Goal: Book appointment/travel/reservation

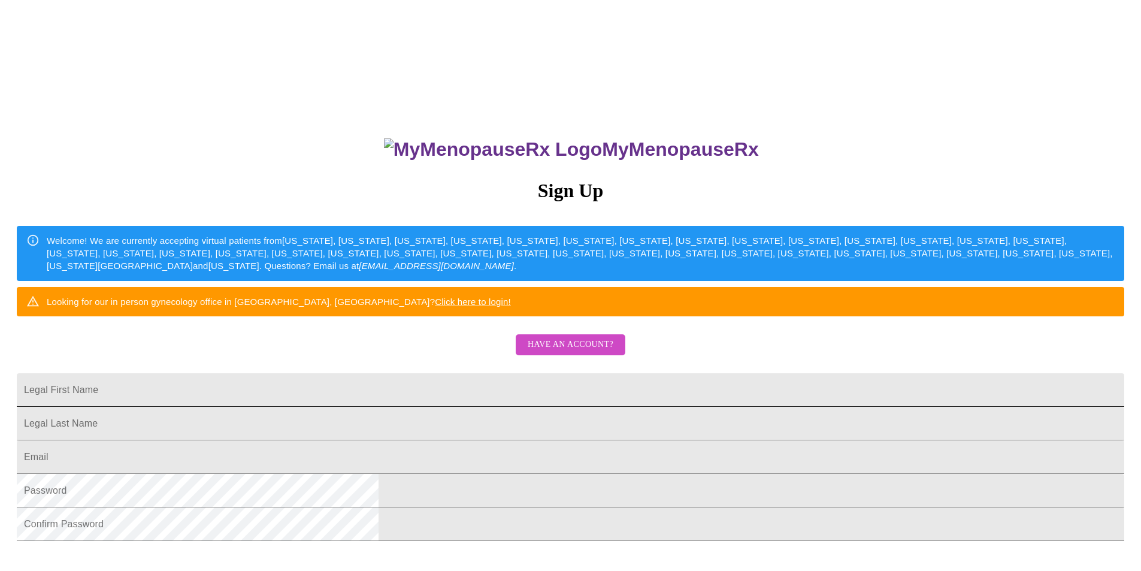
click at [411, 407] on input "Legal First Name" at bounding box center [571, 390] width 1108 height 34
type input "j"
type input "[PERSON_NAME]"
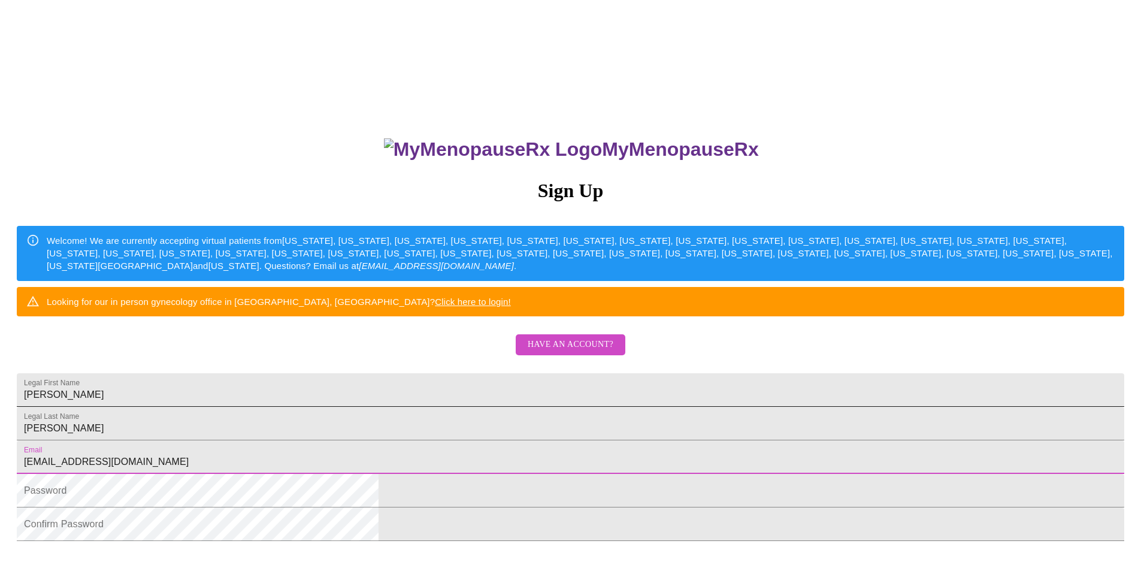
type input "[EMAIL_ADDRESS][DOMAIN_NAME]"
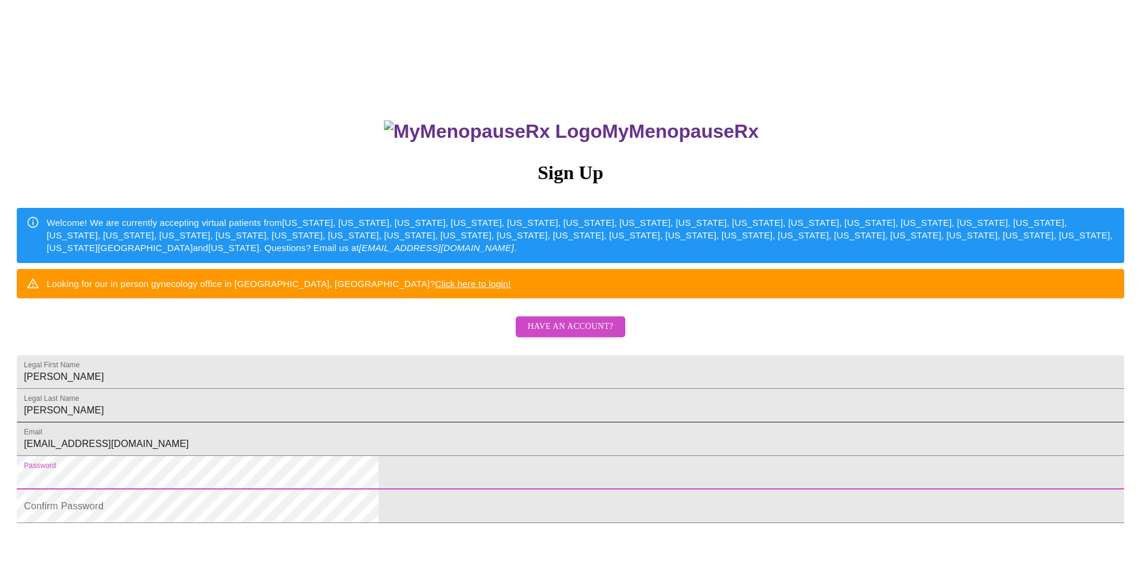
scroll to position [203, 0]
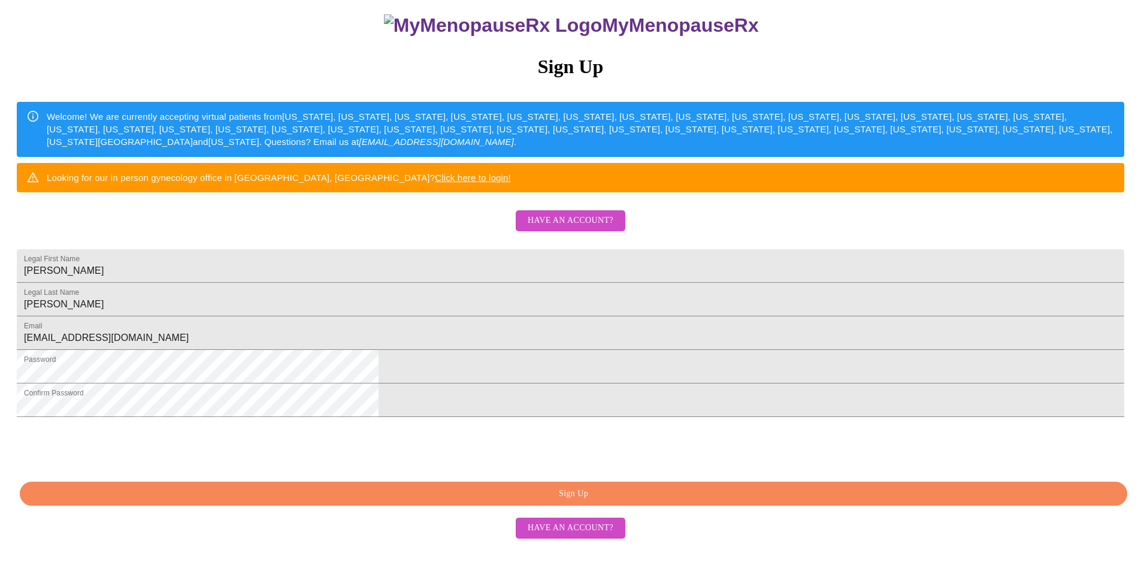
click at [458, 501] on span "Sign Up" at bounding box center [574, 493] width 1080 height 15
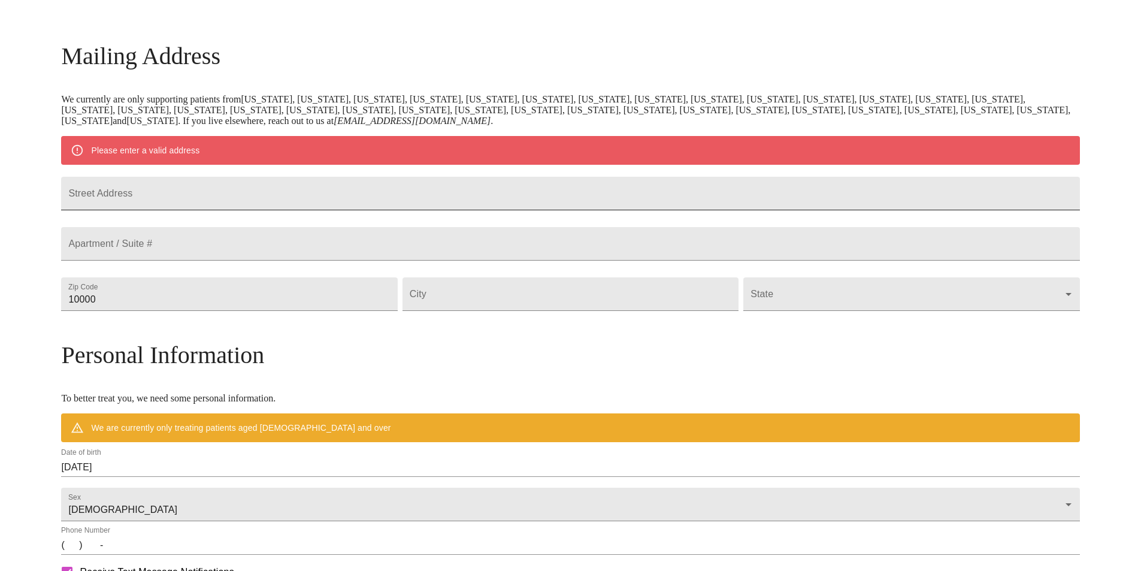
click at [343, 195] on input "Street Address" at bounding box center [570, 194] width 1018 height 34
click at [245, 198] on input "Street Address" at bounding box center [570, 194] width 1018 height 34
type input "[STREET_ADDRESS]"
type input "62242"
type input "[GEOGRAPHIC_DATA]"
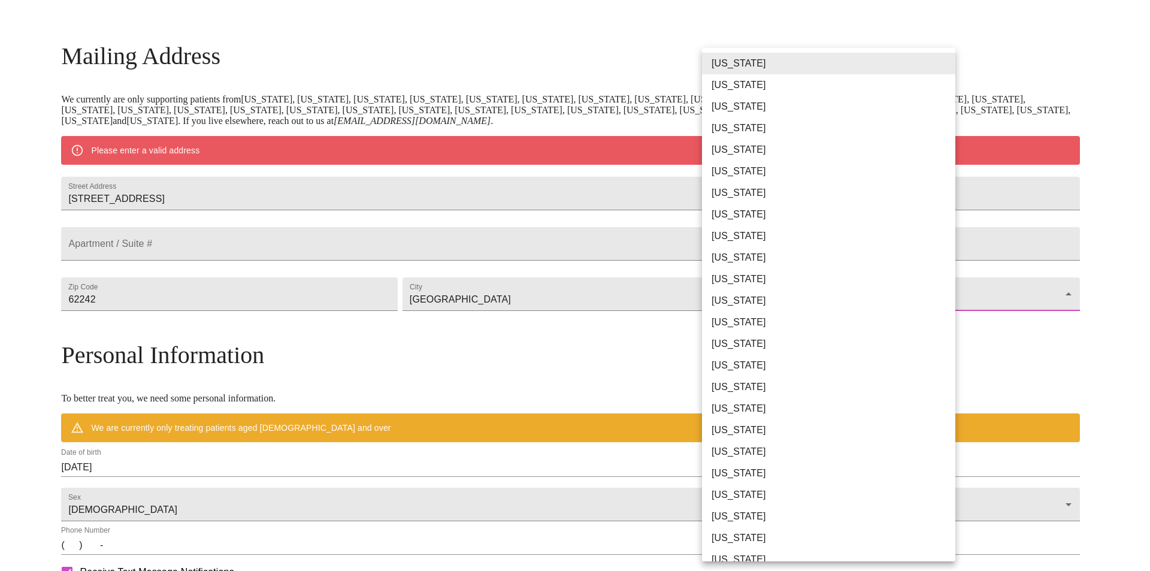
click at [944, 319] on body "MyMenopauseRx Welcome to MyMenopauseRx Since it's your first time here, you'll …" at bounding box center [575, 316] width 1141 height 934
click at [758, 318] on li "[US_STATE]" at bounding box center [833, 323] width 262 height 22
type input "[US_STATE]"
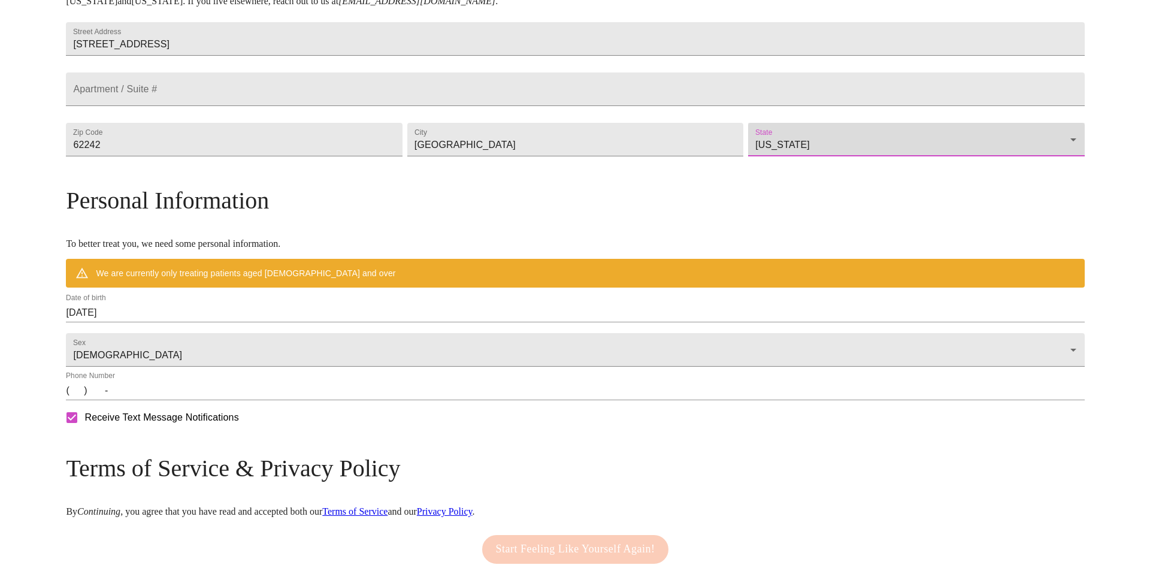
scroll to position [335, 0]
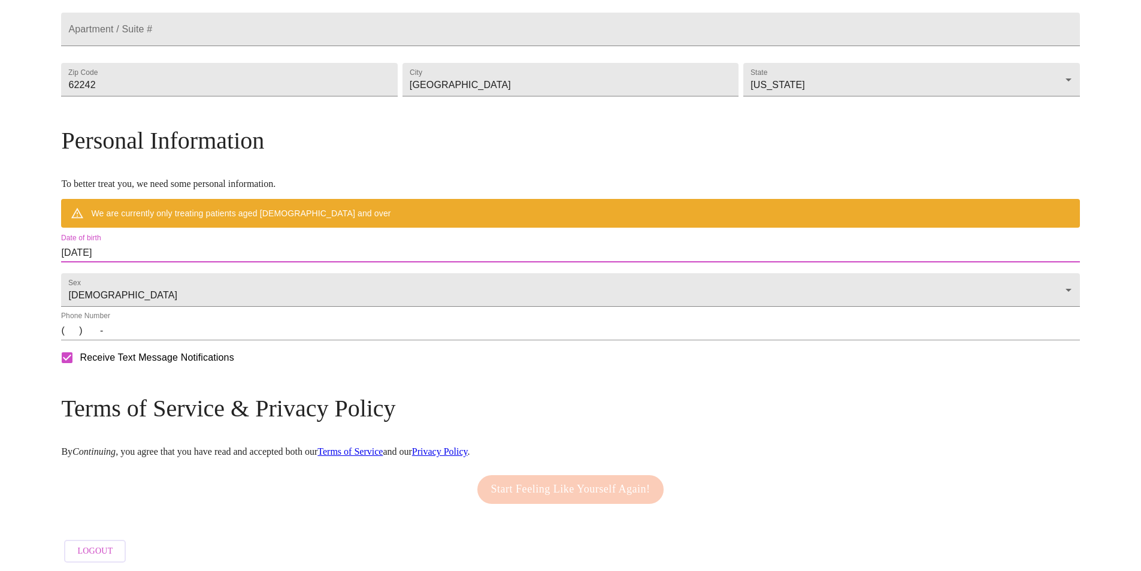
drag, startPoint x: 259, startPoint y: 274, endPoint x: 147, endPoint y: 285, distance: 112.5
click at [147, 285] on div "MyMenopauseRx Welcome to MyMenopauseRx Since it's your first time here, you'll …" at bounding box center [570, 118] width 1018 height 899
click at [259, 262] on input "[DATE]" at bounding box center [570, 252] width 1018 height 19
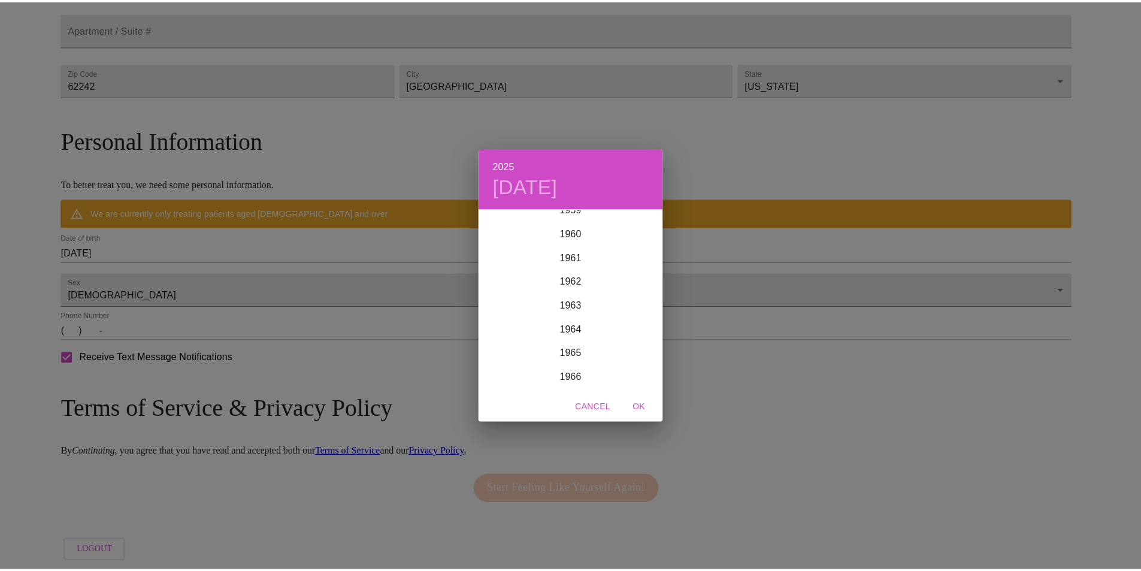
scroll to position [1510, 0]
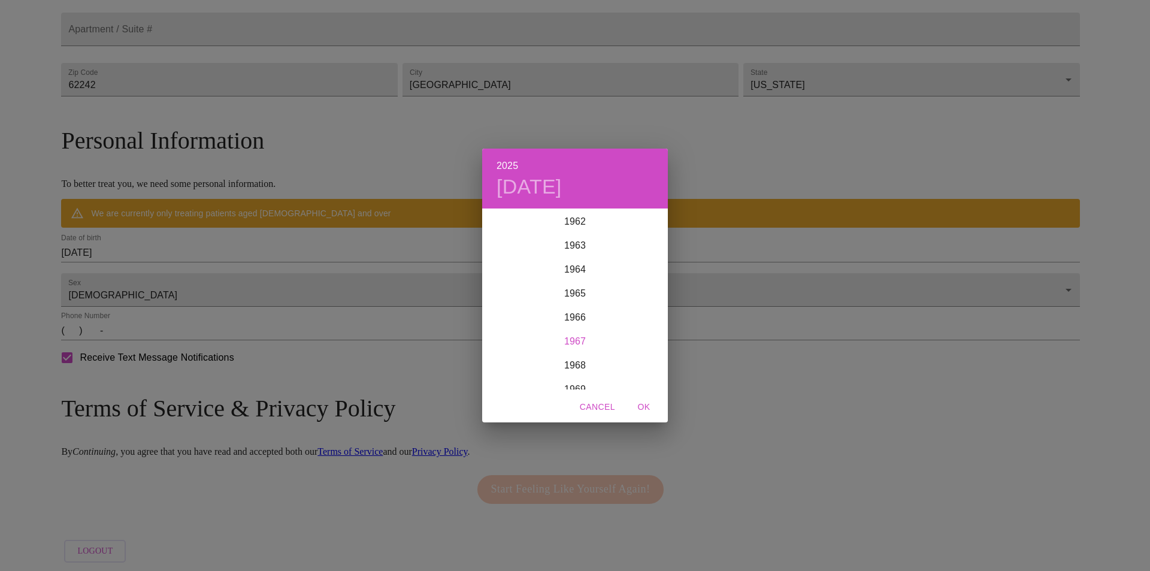
click at [572, 340] on div "1967" at bounding box center [575, 341] width 186 height 24
click at [639, 370] on div "Dec" at bounding box center [637, 366] width 62 height 45
click at [621, 358] on p "29" at bounding box center [623, 358] width 10 height 12
click at [643, 410] on span "OK" at bounding box center [644, 407] width 29 height 15
type input "[DATE]"
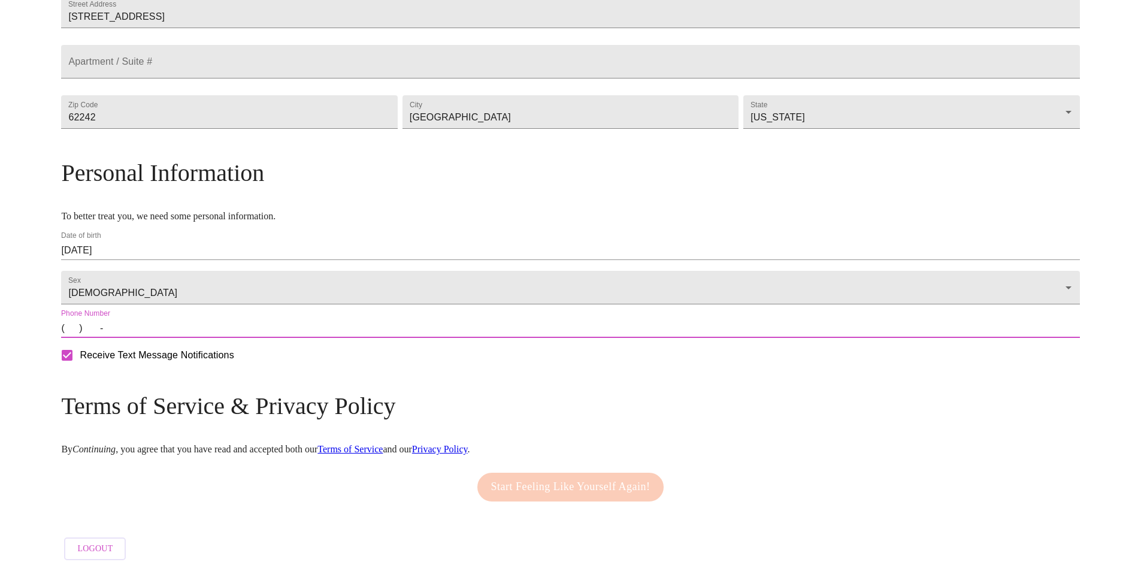
drag, startPoint x: 203, startPoint y: 329, endPoint x: 214, endPoint y: 329, distance: 10.8
click at [210, 329] on input "(   )    -" at bounding box center [570, 328] width 1018 height 19
type input "[PHONE_NUMBER]"
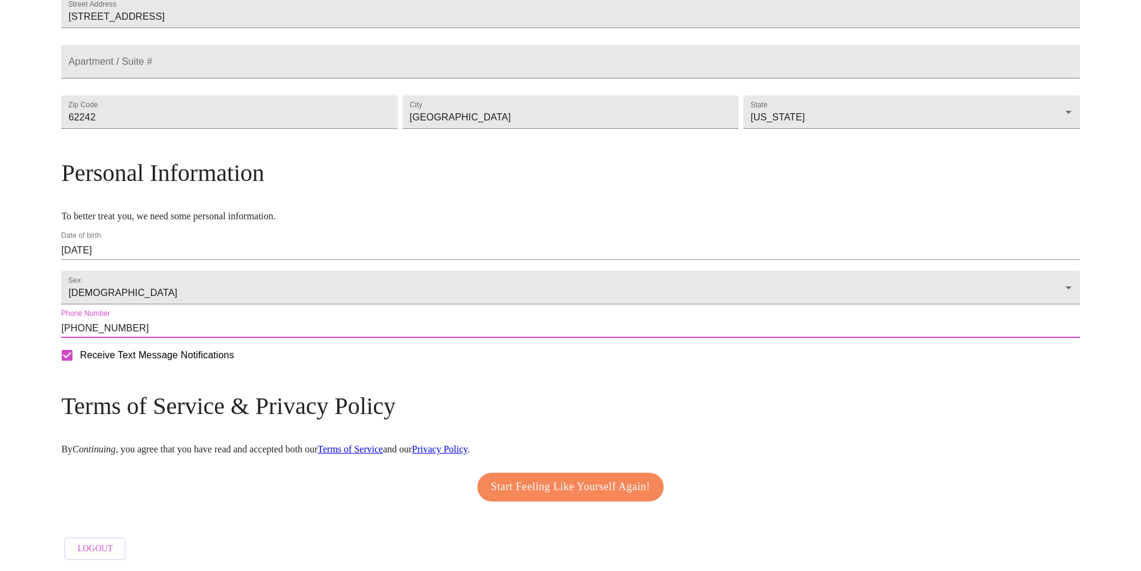
scroll to position [337, 0]
click at [554, 479] on span "Start Feeling Like Yourself Again!" at bounding box center [570, 486] width 159 height 19
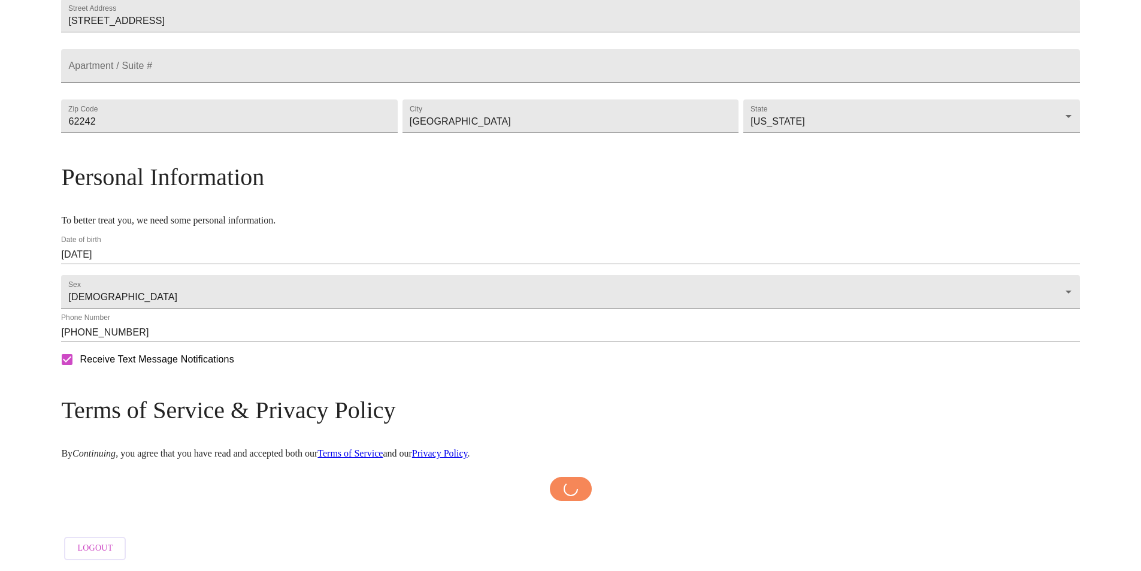
scroll to position [333, 0]
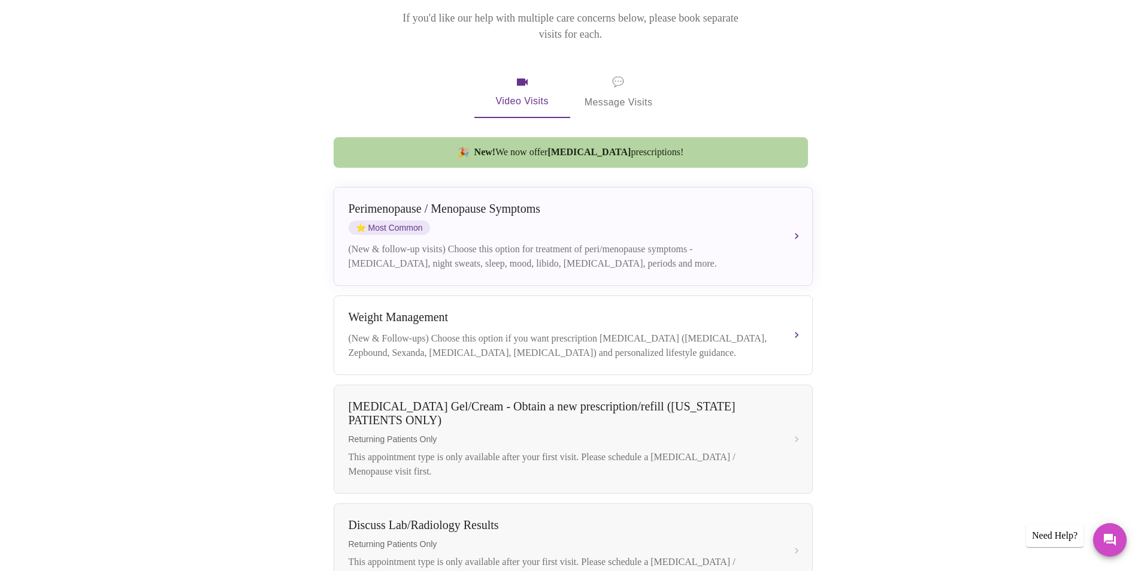
scroll to position [240, 0]
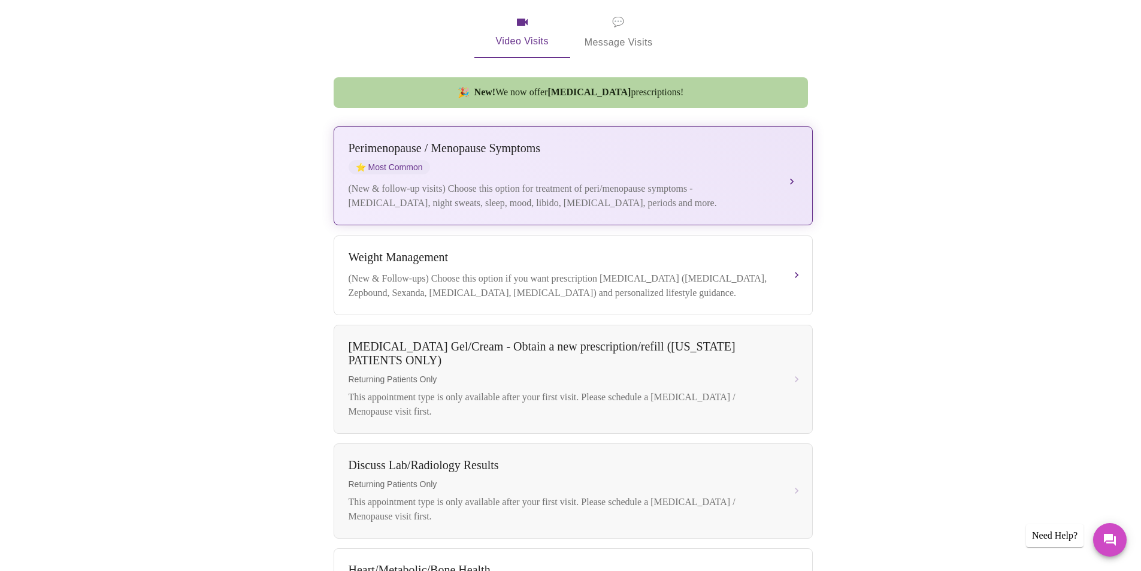
click at [787, 161] on button "[MEDICAL_DATA] / Menopause Symptoms ⭐ Most Common (New & follow-up visits) Choo…" at bounding box center [573, 175] width 479 height 99
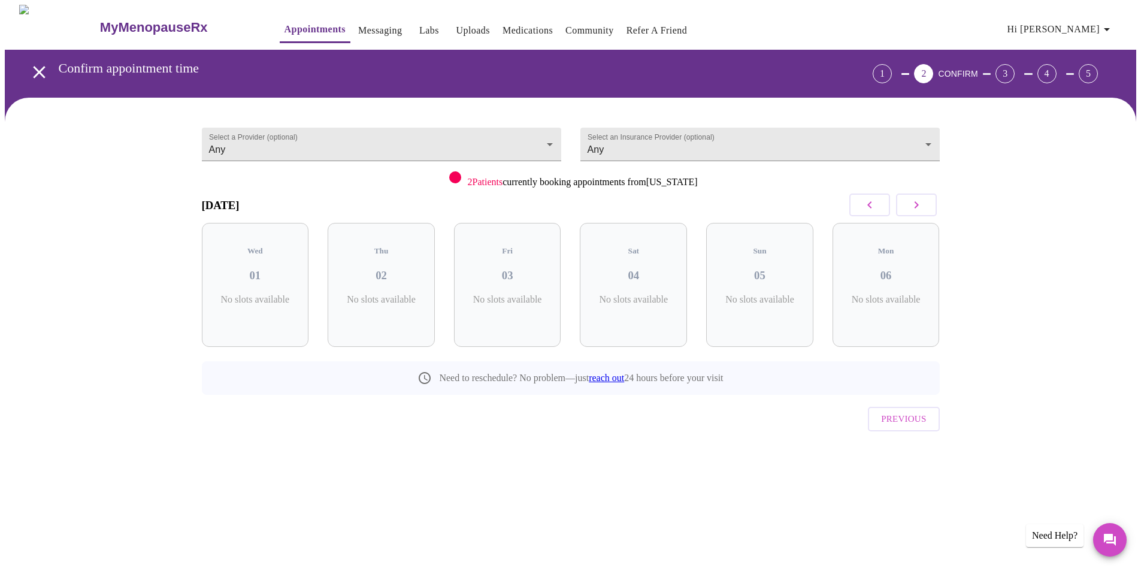
scroll to position [0, 0]
click at [263, 294] on p "2 Slots Left ( 29 Total)" at bounding box center [265, 305] width 44 height 23
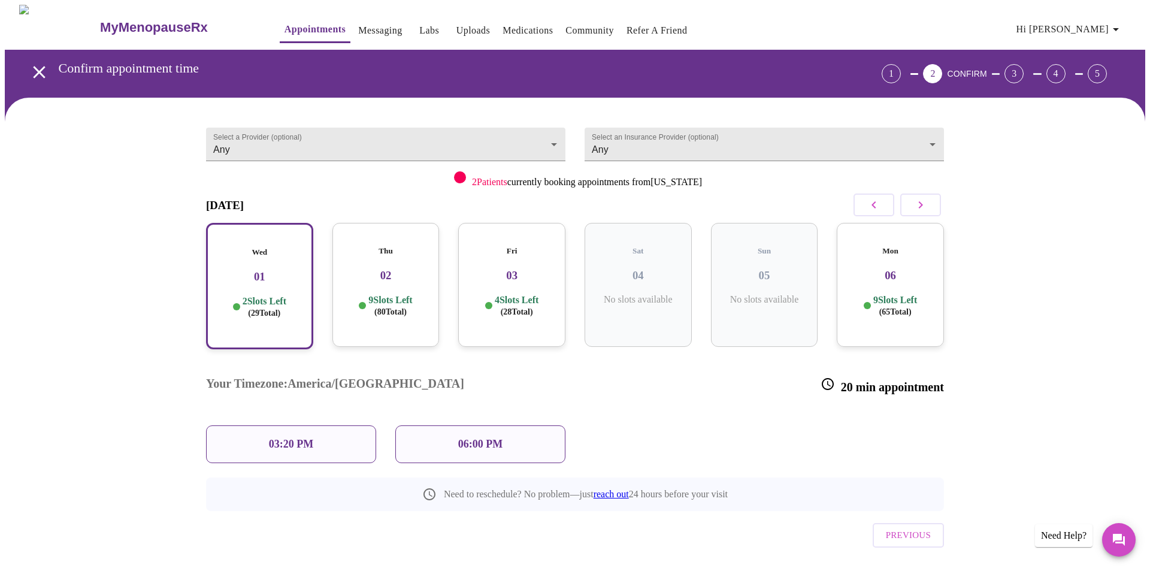
click at [451, 425] on div "06:00 PM" at bounding box center [480, 444] width 170 height 38
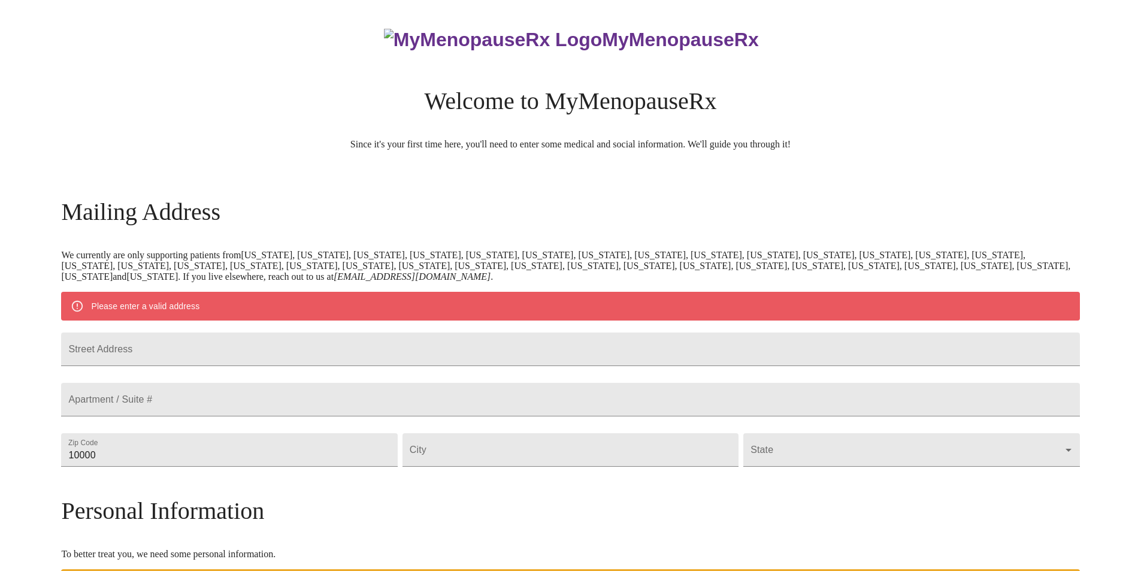
scroll to position [333, 0]
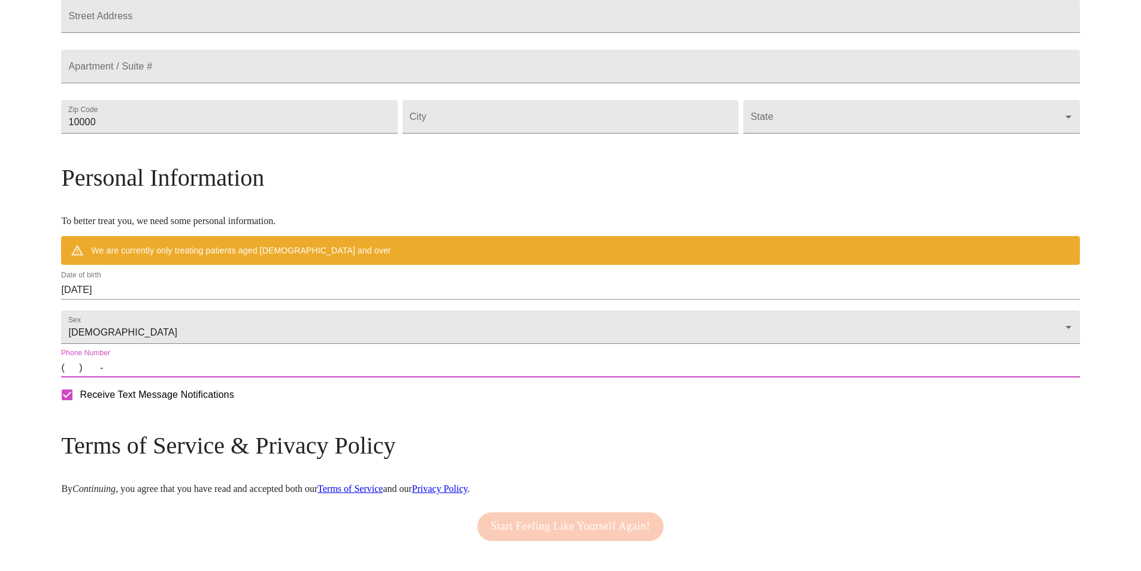
click at [255, 377] on input "(   )    -" at bounding box center [570, 367] width 1018 height 19
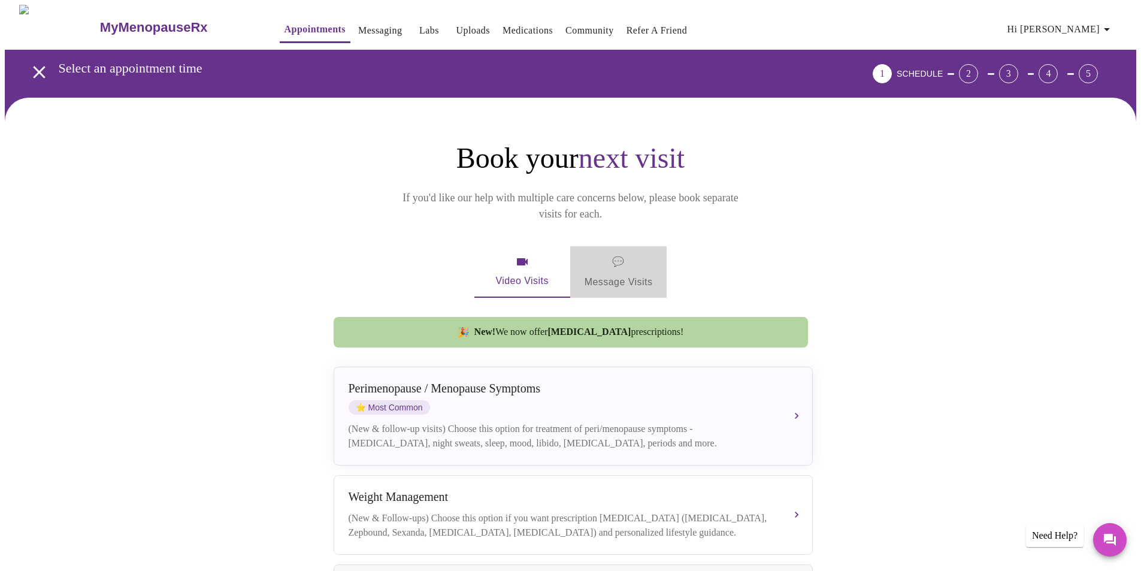
click at [618, 253] on span "💬" at bounding box center [618, 261] width 12 height 17
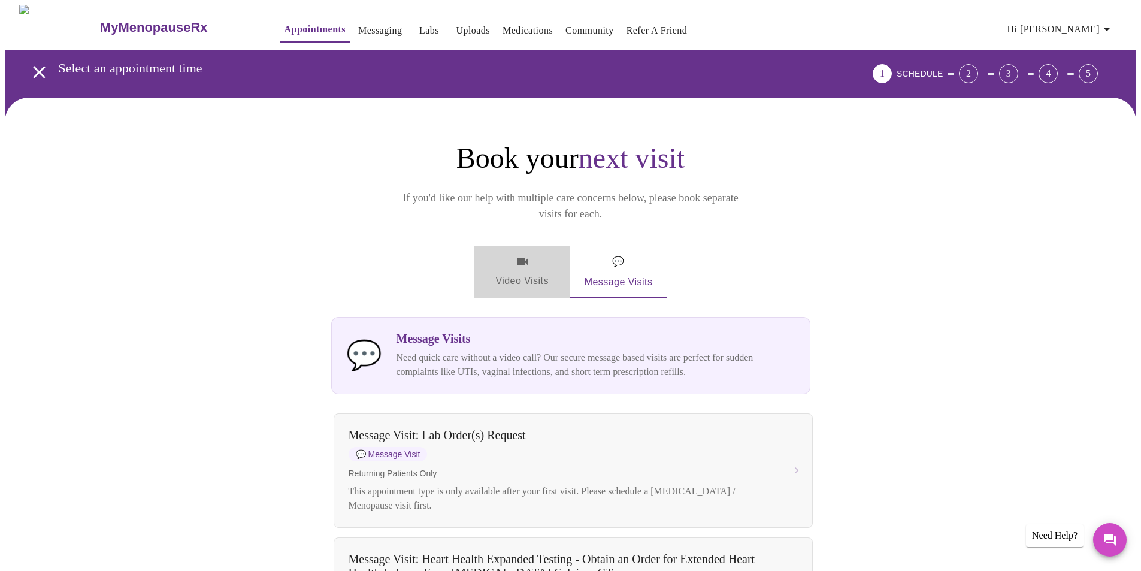
click at [515, 255] on span "Video Visits" at bounding box center [522, 272] width 67 height 35
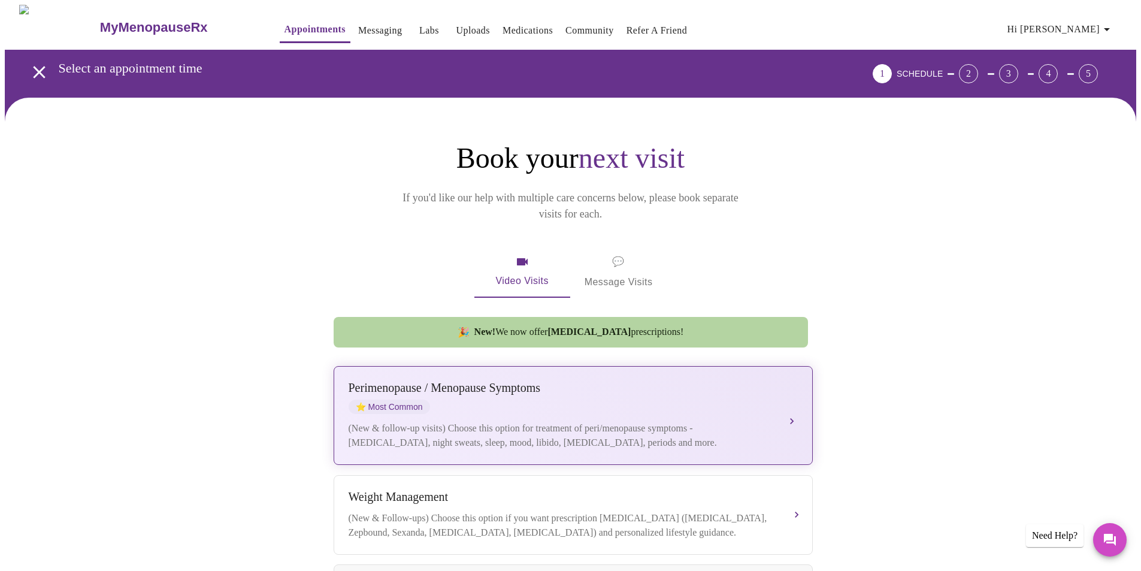
click at [789, 401] on button "[MEDICAL_DATA] / Menopause Symptoms ⭐ Most Common (New & follow-up visits) Choo…" at bounding box center [573, 415] width 479 height 99
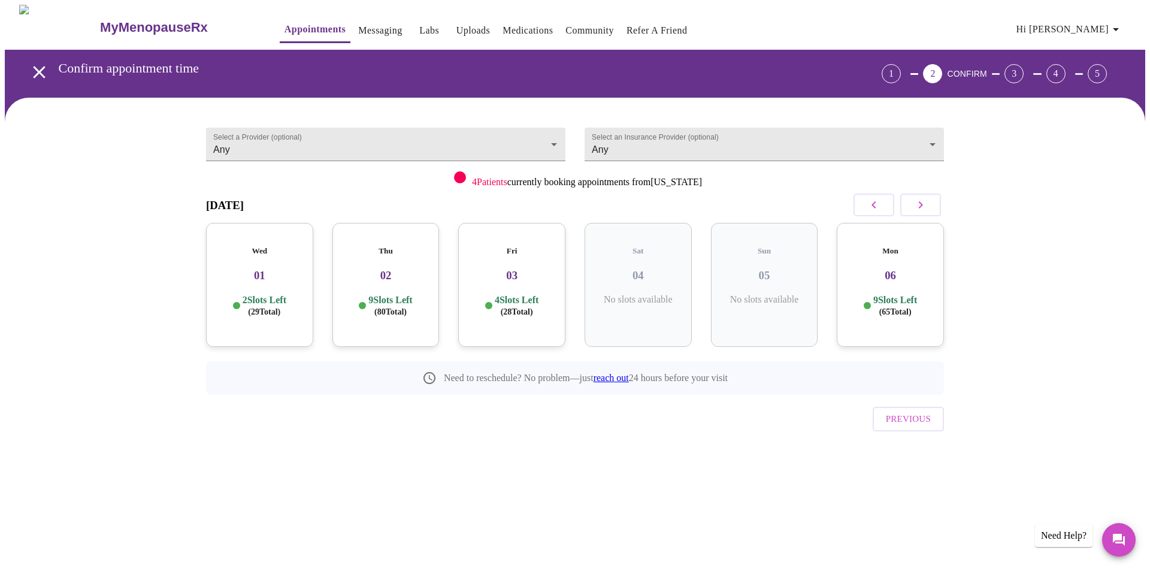
click at [395, 269] on h3 "02" at bounding box center [386, 275] width 88 height 13
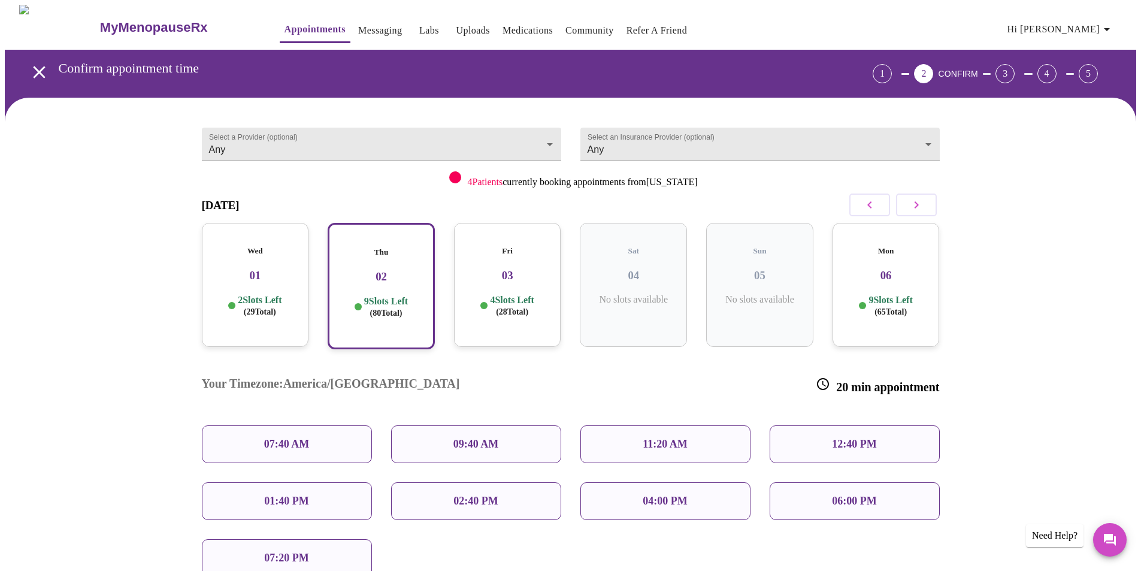
click at [515, 273] on div "Fri 03 4 Slots Left ( 28 Total)" at bounding box center [507, 285] width 107 height 124
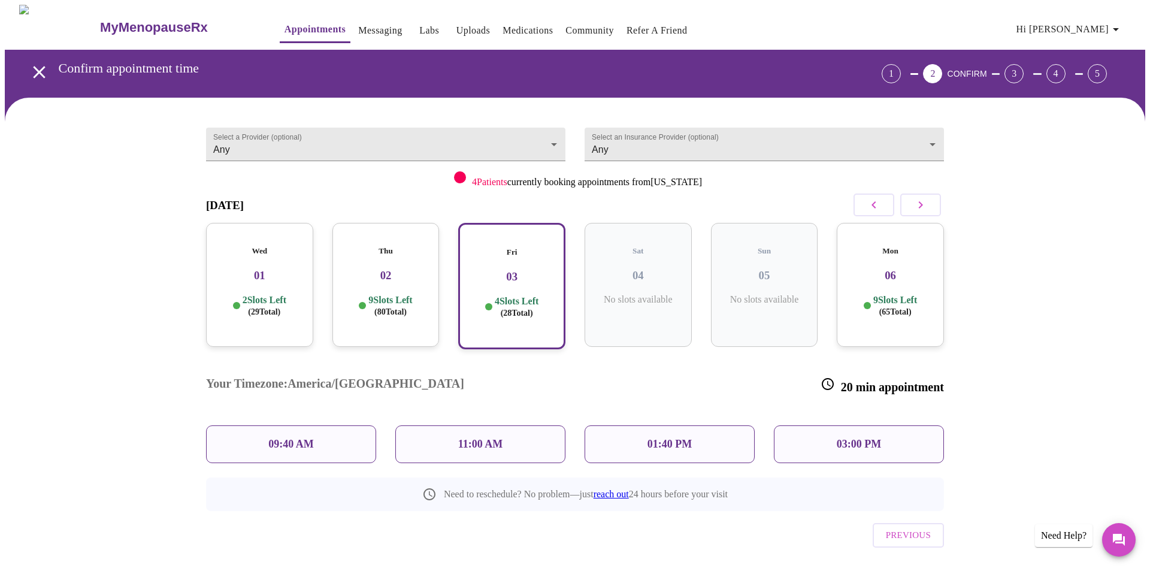
click at [283, 438] on p "09:40 AM" at bounding box center [291, 444] width 46 height 13
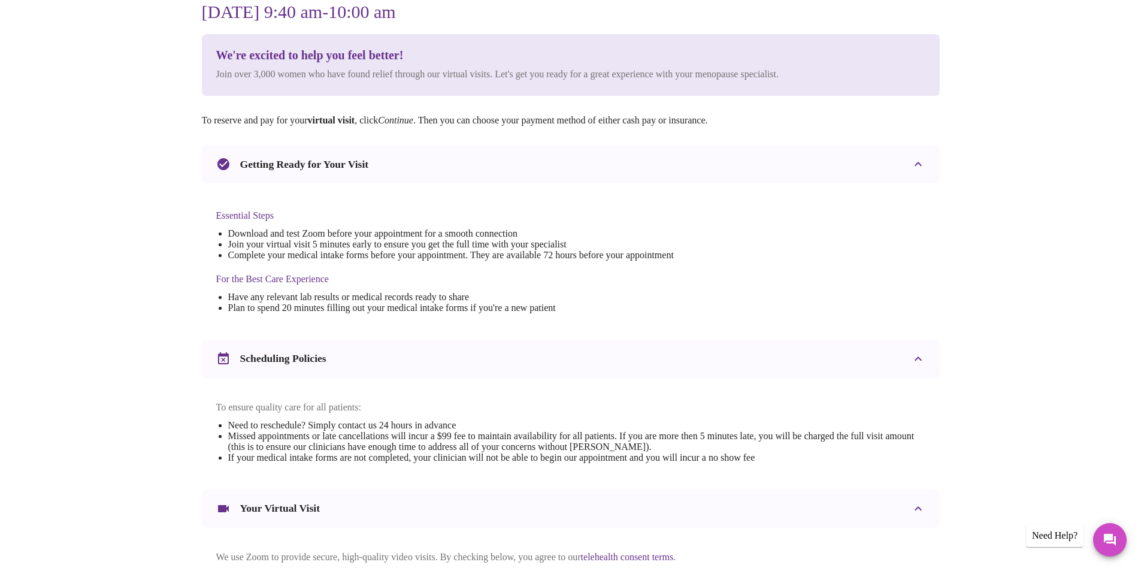
scroll to position [240, 0]
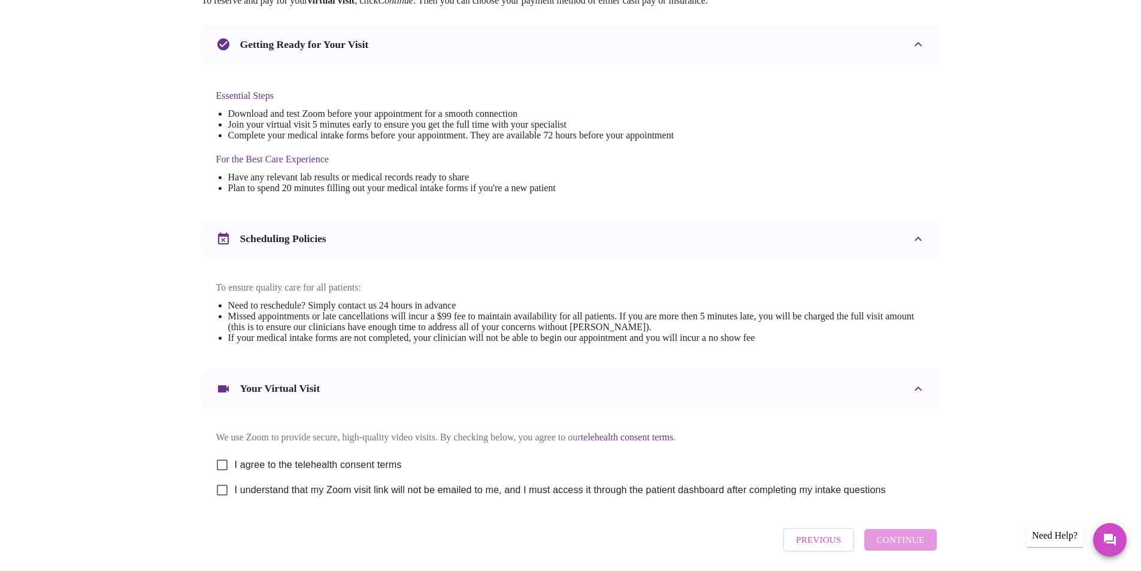
click at [221, 472] on input "I agree to the telehealth consent terms" at bounding box center [222, 464] width 25 height 25
checkbox input "true"
click at [223, 500] on input "I understand that my Zoom visit link will not be emailed to me, and I must acce…" at bounding box center [222, 489] width 25 height 25
checkbox input "true"
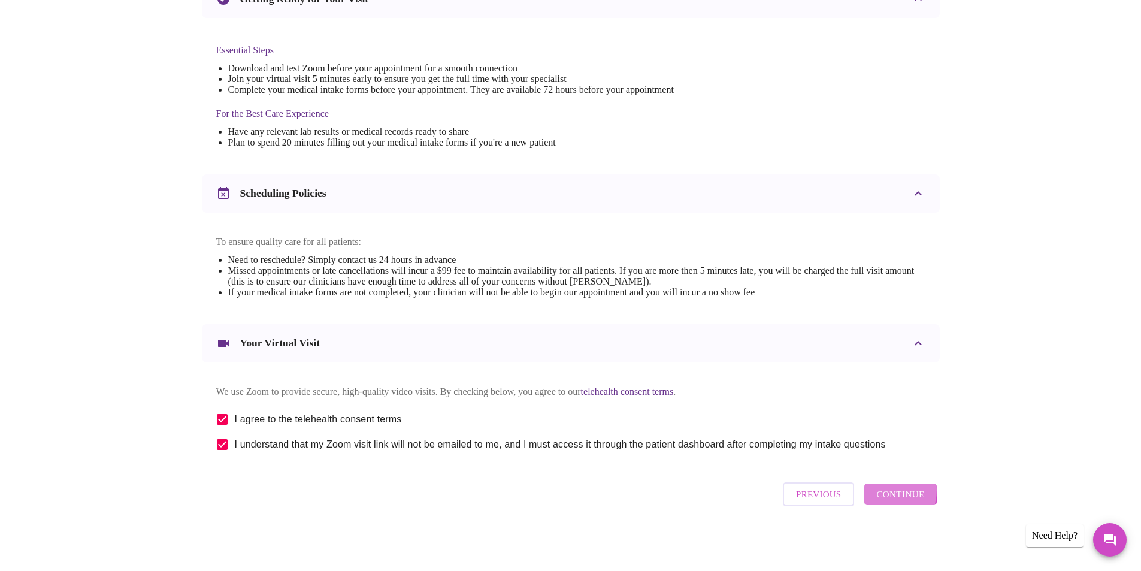
click at [882, 494] on span "Continue" at bounding box center [900, 494] width 48 height 16
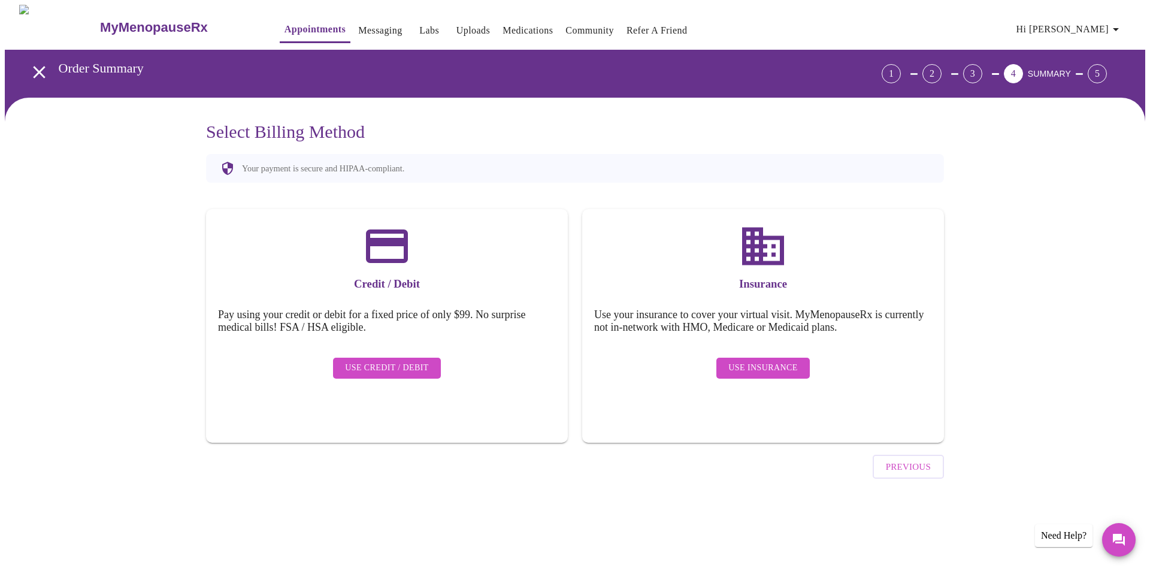
click at [768, 361] on span "Use Insurance" at bounding box center [762, 368] width 69 height 15
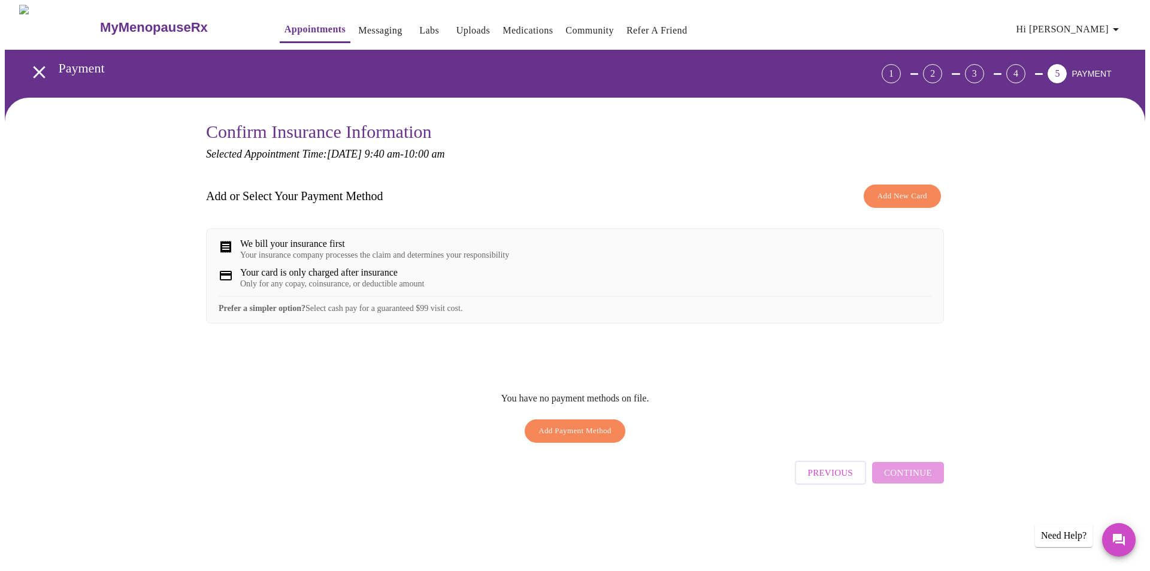
click at [343, 289] on div "Only for any copay, coinsurance, or deductible amount" at bounding box center [332, 284] width 184 height 10
click at [597, 438] on span "Add Payment Method" at bounding box center [575, 431] width 73 height 14
